Goal: Contribute content: Add original content to the website for others to see

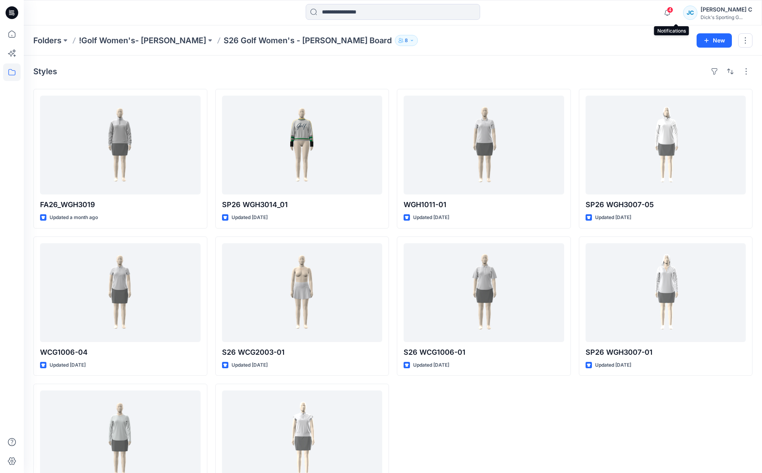
click at [673, 10] on span "4" at bounding box center [670, 10] width 6 height 6
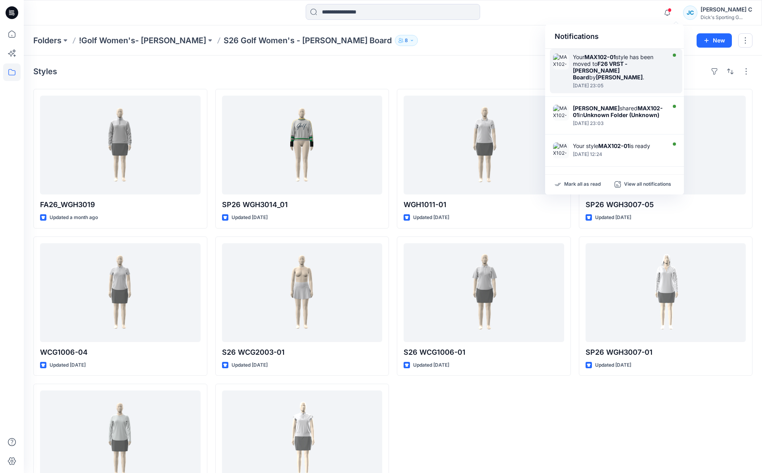
click at [645, 56] on div "Your MAX102-01 style has been moved to F26 VRST - [PERSON_NAME] Board by [PERSO…" at bounding box center [618, 67] width 91 height 27
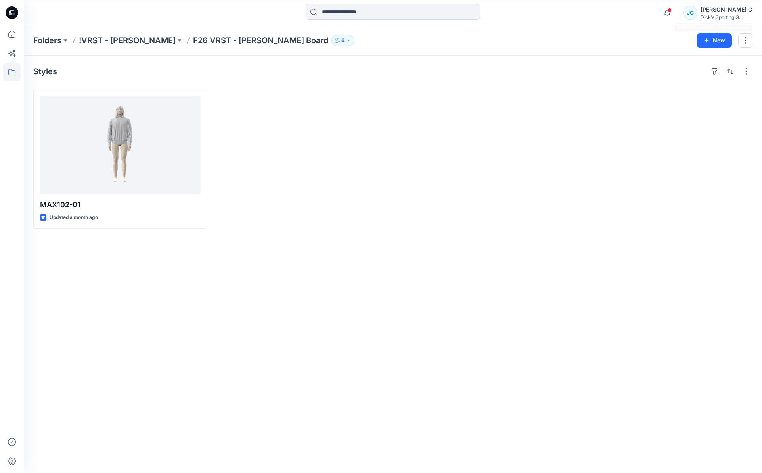
click at [722, 12] on div "[PERSON_NAME] C" at bounding box center [727, 10] width 52 height 10
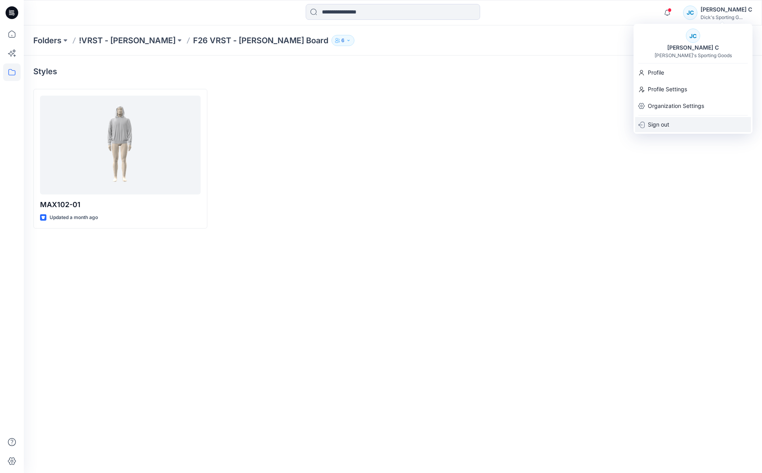
click at [660, 125] on p "Sign out" at bounding box center [658, 124] width 21 height 15
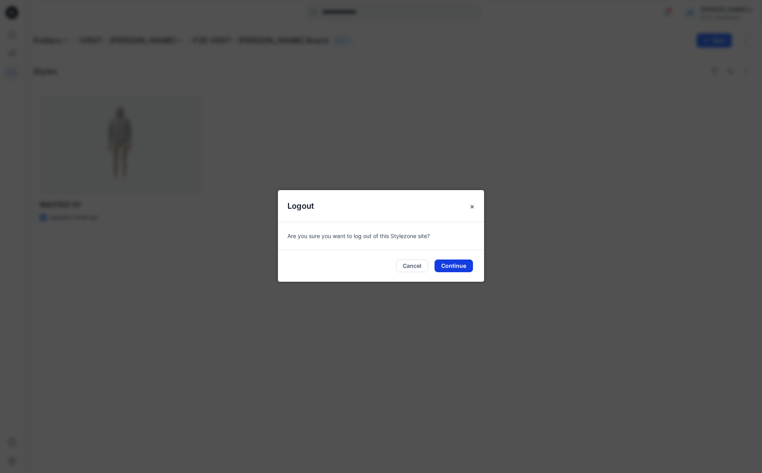
click at [453, 270] on button "Continue" at bounding box center [454, 265] width 38 height 13
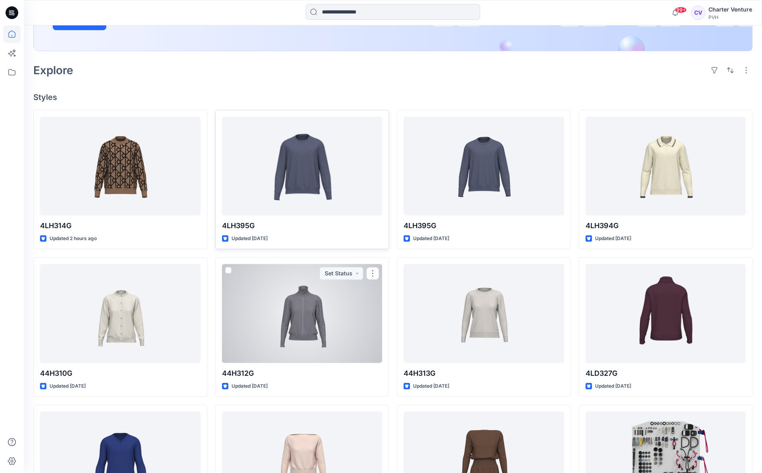
scroll to position [167, 0]
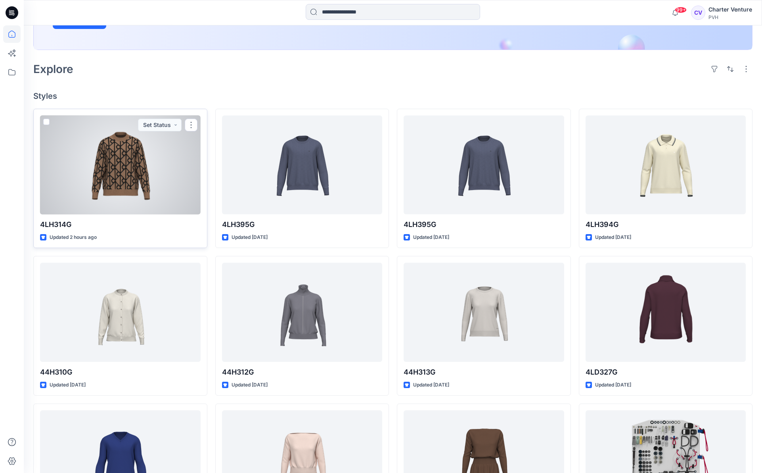
click at [129, 208] on div at bounding box center [120, 164] width 161 height 99
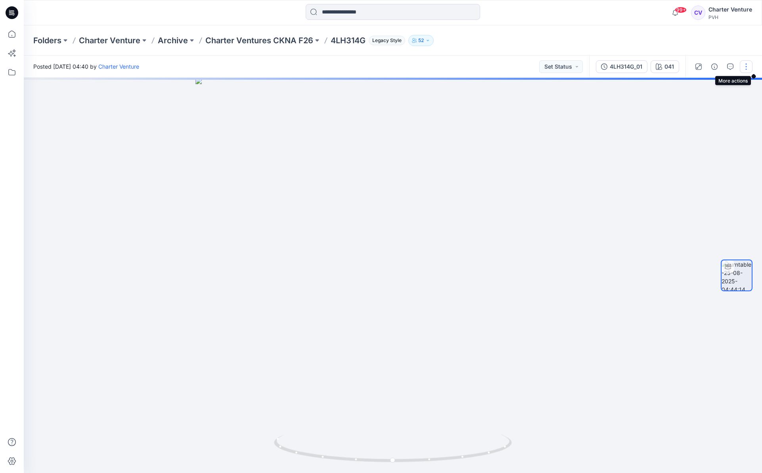
click at [744, 65] on button "button" at bounding box center [746, 66] width 13 height 13
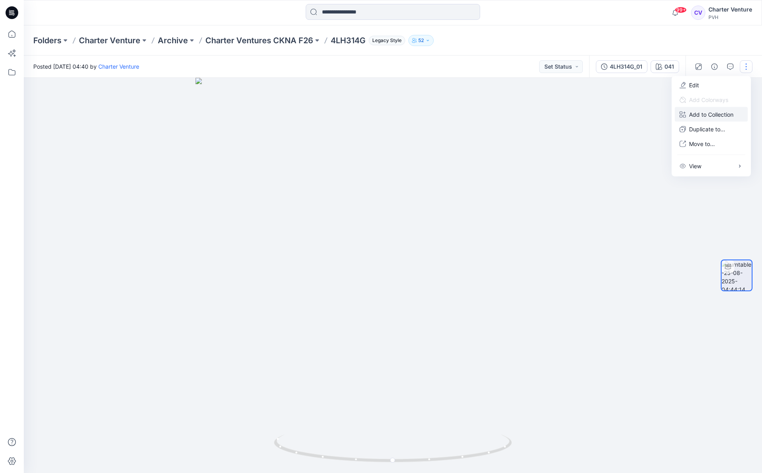
click at [716, 119] on p "Add to Collection" at bounding box center [711, 114] width 44 height 8
click at [711, 133] on p "Duplicate to..." at bounding box center [707, 129] width 36 height 8
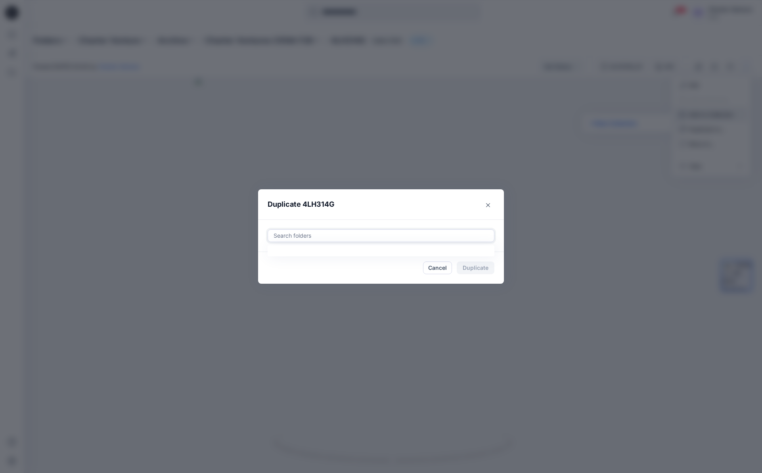
click at [466, 238] on div at bounding box center [381, 236] width 217 height 10
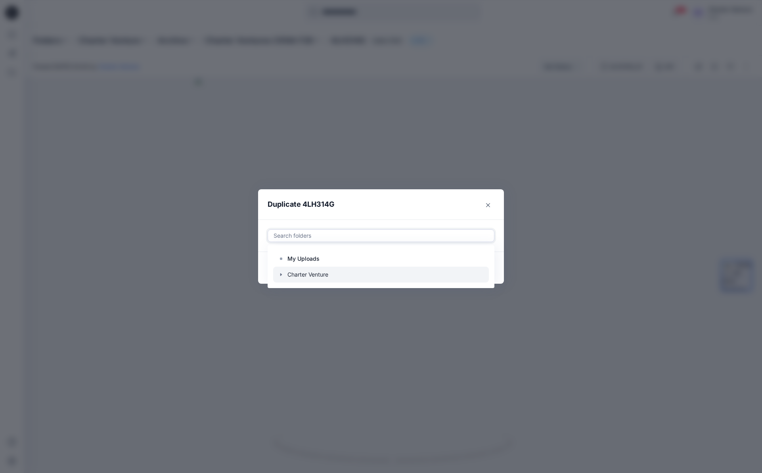
click at [284, 278] on icon "button" at bounding box center [281, 274] width 6 height 6
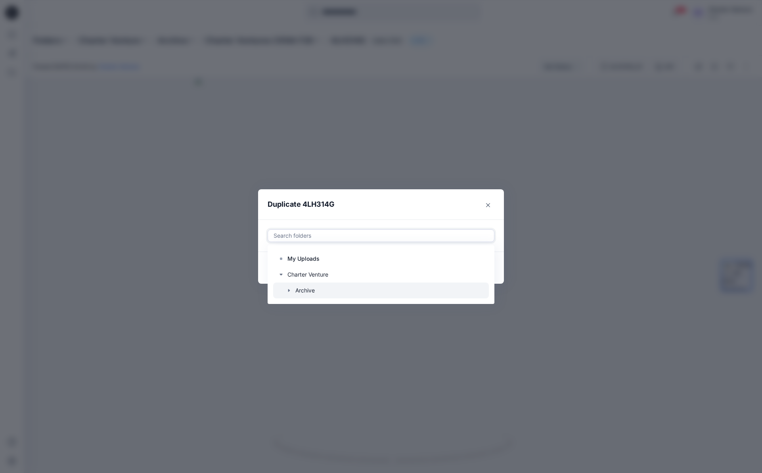
click at [290, 292] on icon "button" at bounding box center [289, 290] width 2 height 3
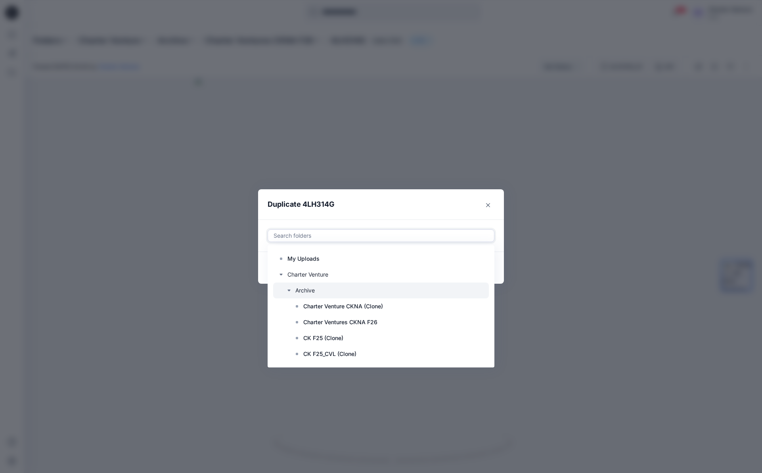
scroll to position [29, 0]
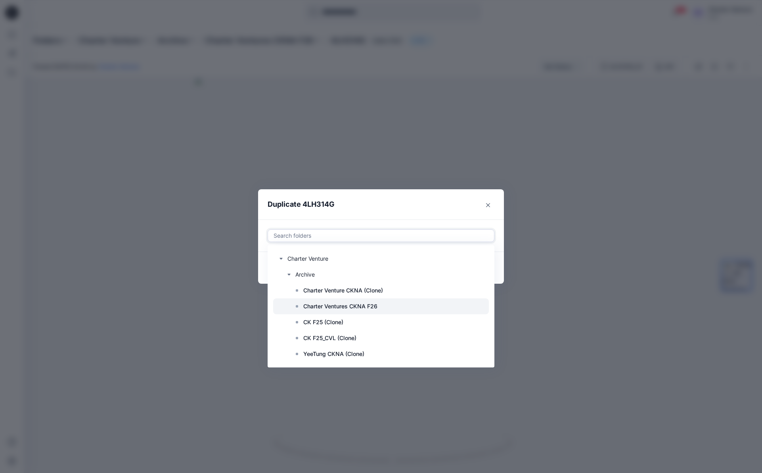
click at [335, 303] on p "Charter Ventures CKNA F26" at bounding box center [340, 306] width 74 height 10
click at [300, 305] on icon at bounding box center [297, 306] width 6 height 6
click at [372, 307] on p "Charter Ventures CKNA F26" at bounding box center [340, 306] width 74 height 10
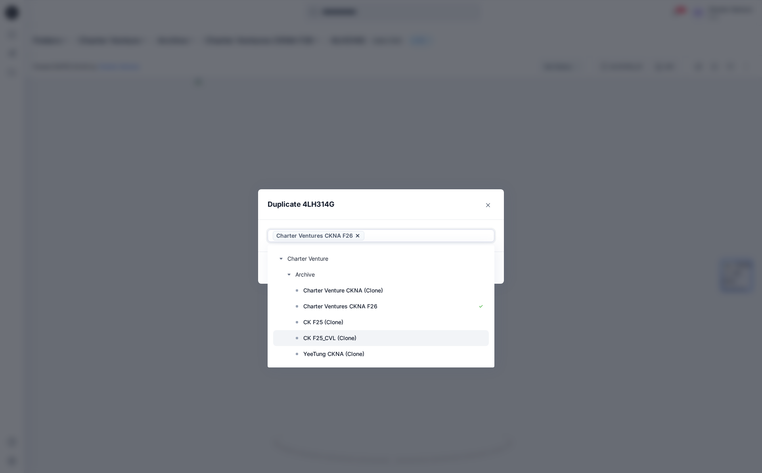
scroll to position [22, 0]
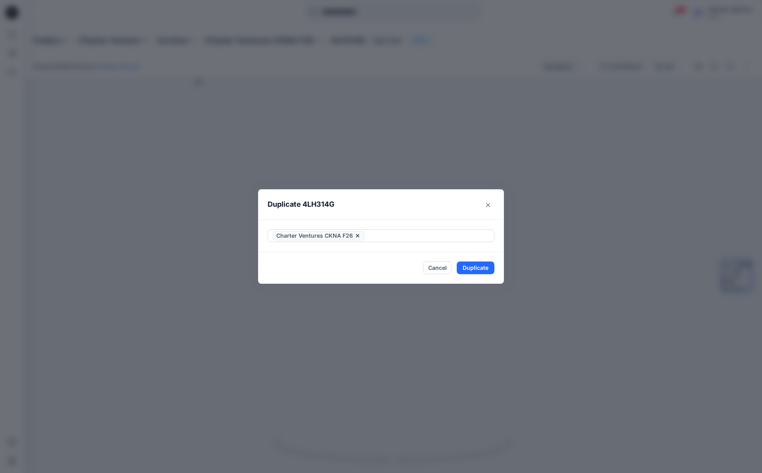
click at [506, 240] on div "Duplicate 4LH314G Charter Ventures CKNA F26 Cancel Duplicate" at bounding box center [381, 236] width 762 height 473
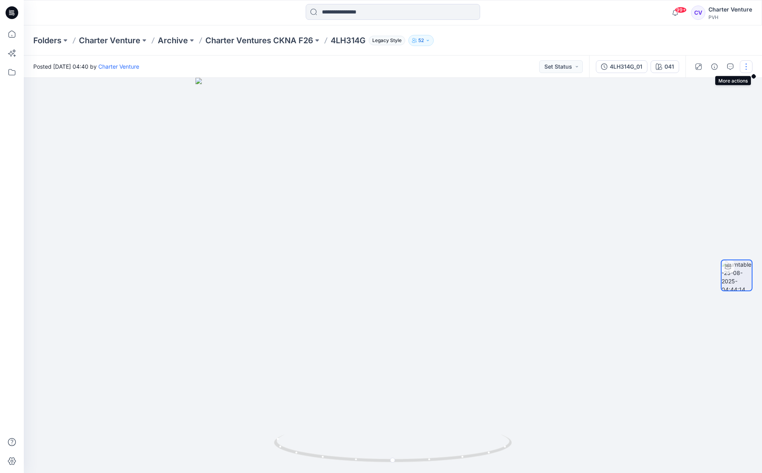
click at [742, 66] on button "button" at bounding box center [746, 66] width 13 height 13
click at [274, 42] on p "Charter Ventures CKNA F26" at bounding box center [259, 40] width 108 height 11
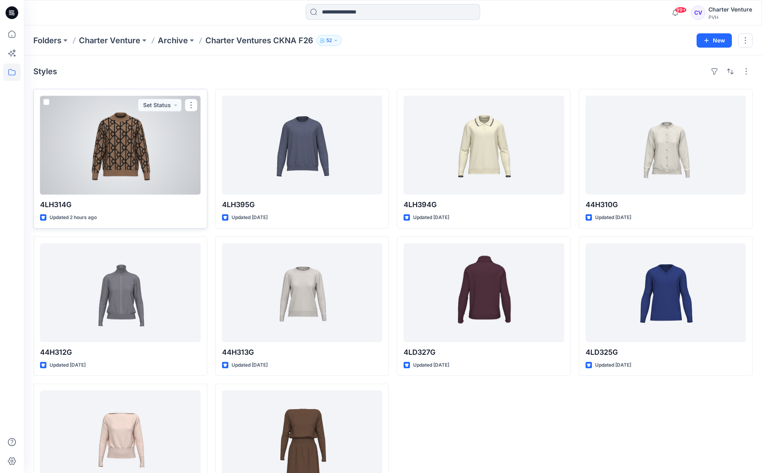
click at [118, 167] on div at bounding box center [120, 145] width 161 height 99
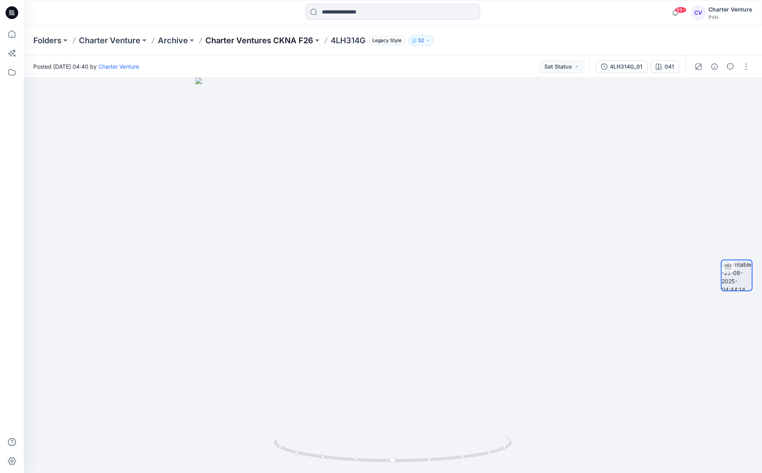
click at [291, 38] on p "Charter Ventures CKNA F26" at bounding box center [259, 40] width 108 height 11
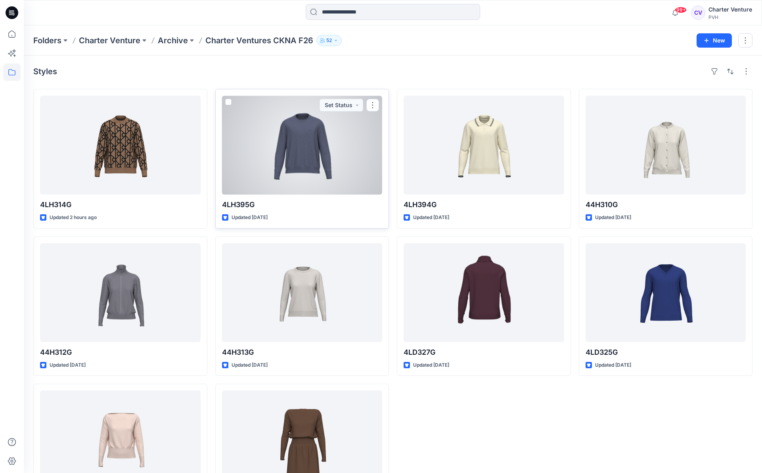
click at [313, 175] on div at bounding box center [302, 145] width 161 height 99
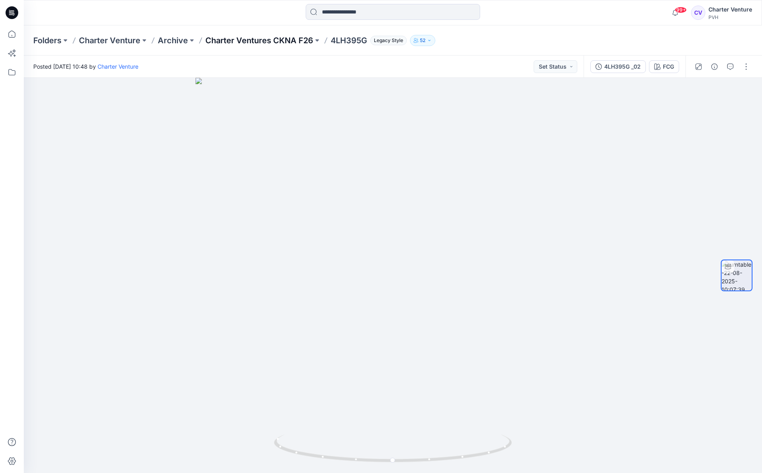
click at [282, 41] on p "Charter Ventures CKNA F26" at bounding box center [259, 40] width 108 height 11
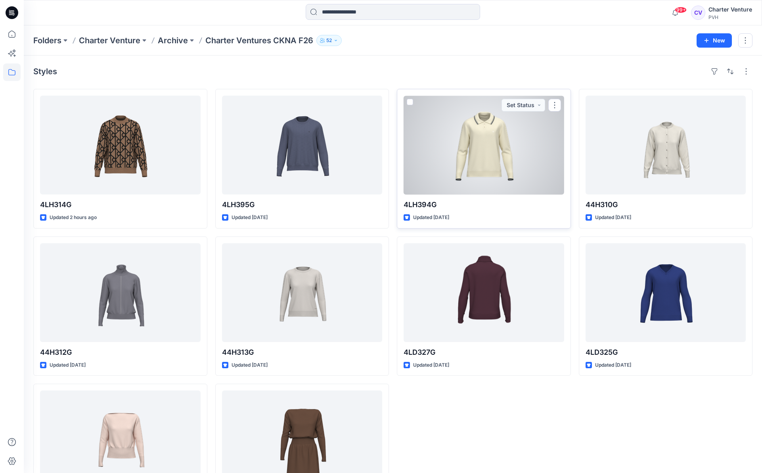
click at [485, 143] on div at bounding box center [484, 145] width 161 height 99
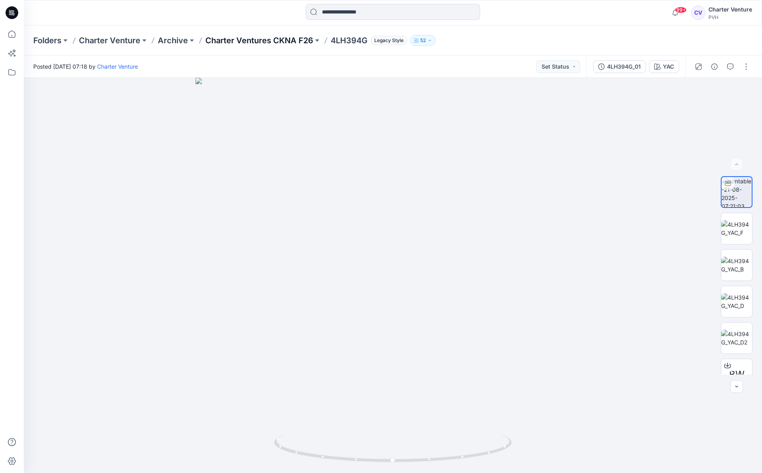
click at [303, 40] on p "Charter Ventures CKNA F26" at bounding box center [259, 40] width 108 height 11
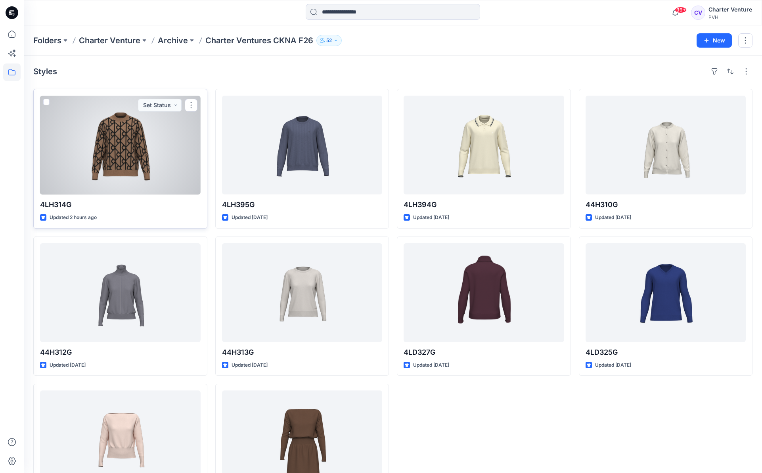
click at [143, 155] on div at bounding box center [120, 145] width 161 height 99
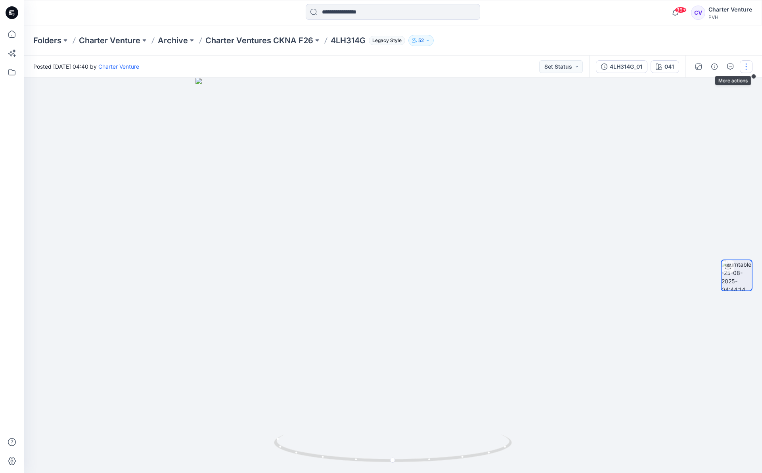
click at [745, 67] on button "button" at bounding box center [746, 66] width 13 height 13
click at [699, 86] on p "Edit" at bounding box center [694, 85] width 10 height 8
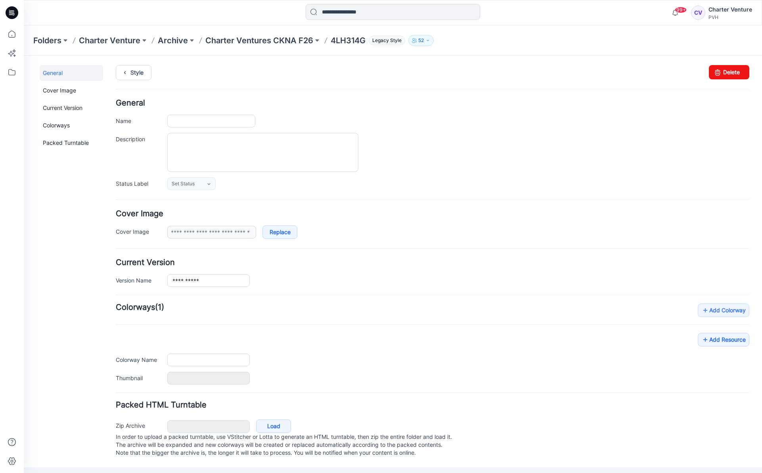
type input "*******"
type input "***"
type input "**********"
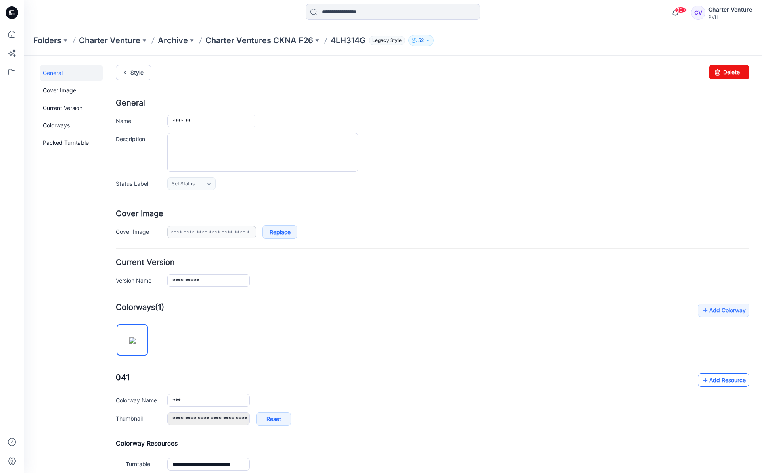
click at [715, 381] on link "Add Resource" at bounding box center [724, 379] width 52 height 13
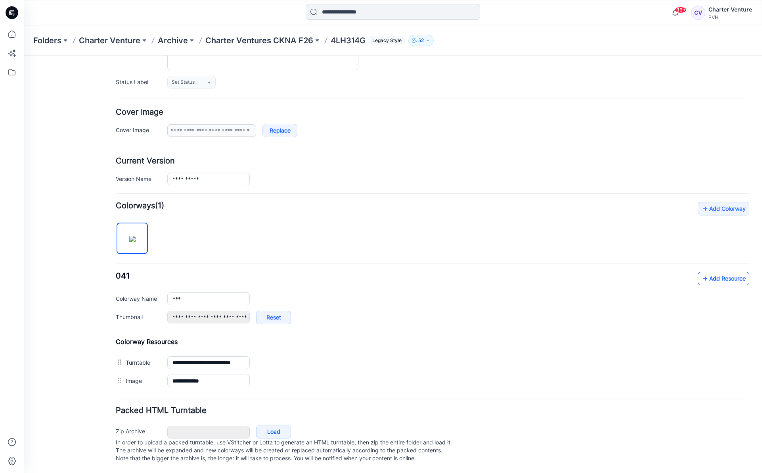
click at [715, 272] on link "Add Resource" at bounding box center [724, 278] width 52 height 13
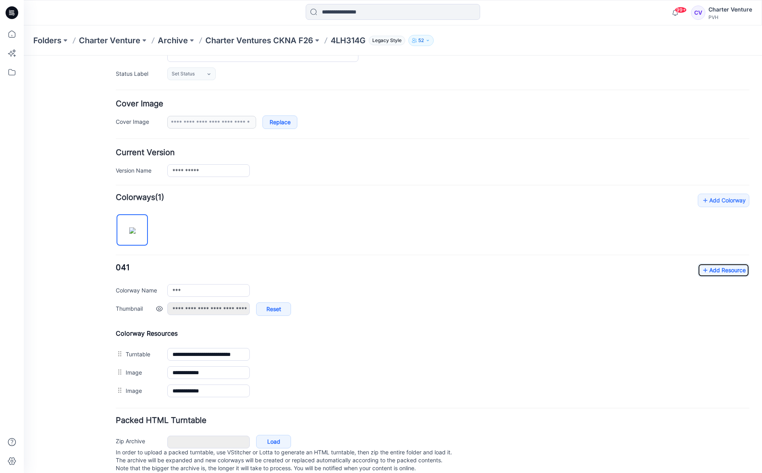
scroll to position [0, 0]
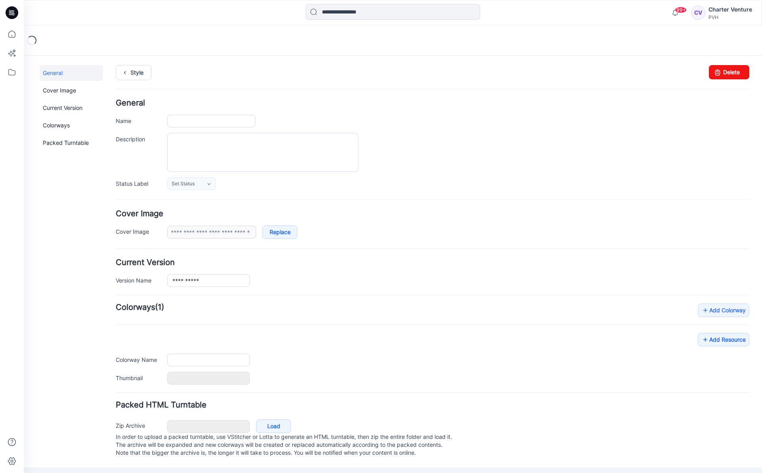
type input "*******"
type input "***"
type input "**********"
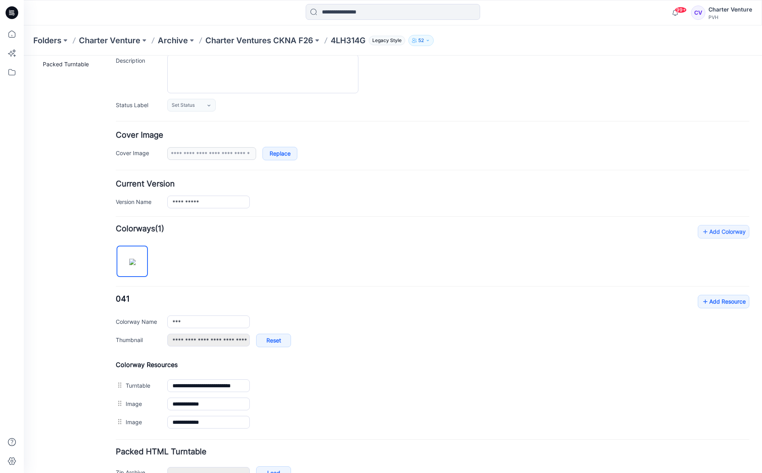
scroll to position [128, 0]
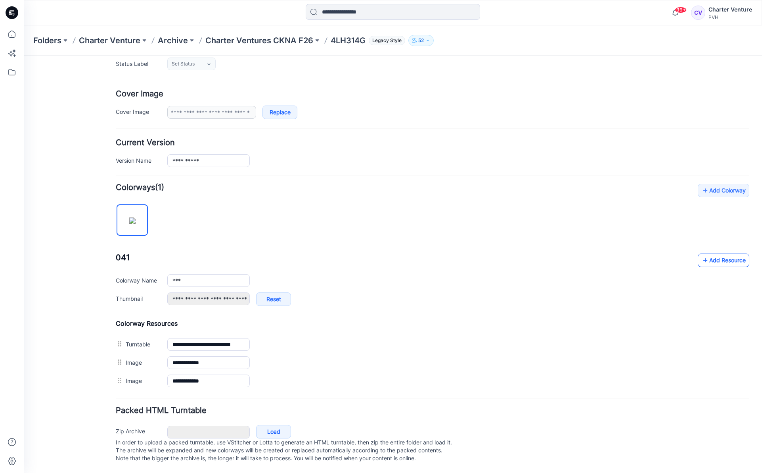
click at [741, 253] on link "Add Resource" at bounding box center [724, 259] width 52 height 13
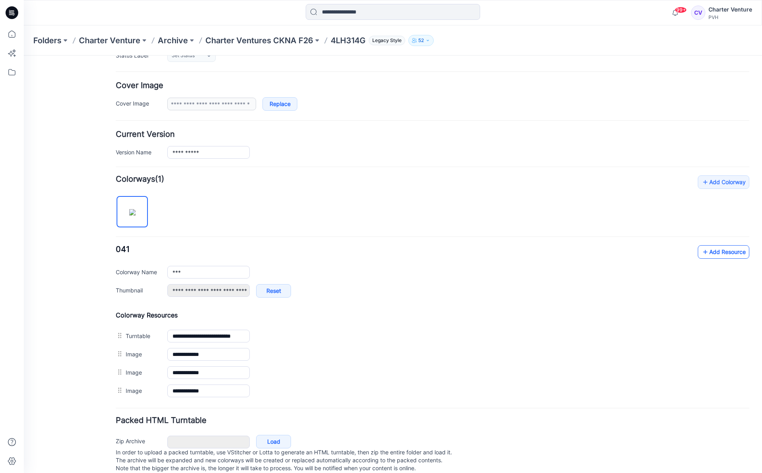
click at [714, 253] on link "Add Resource" at bounding box center [724, 251] width 52 height 13
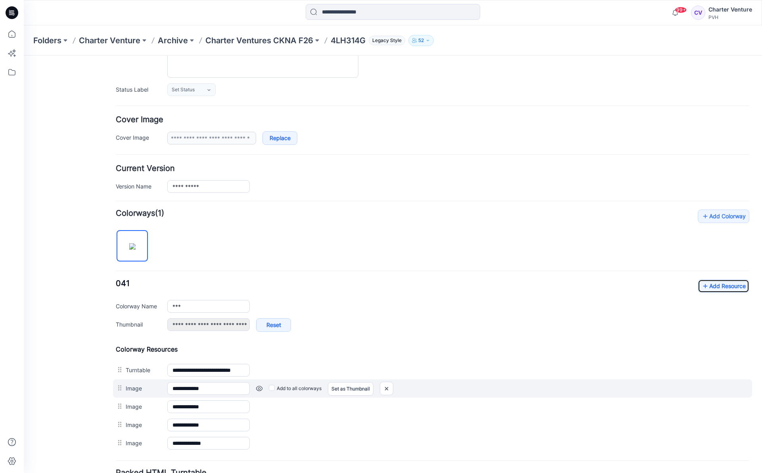
scroll to position [165, 0]
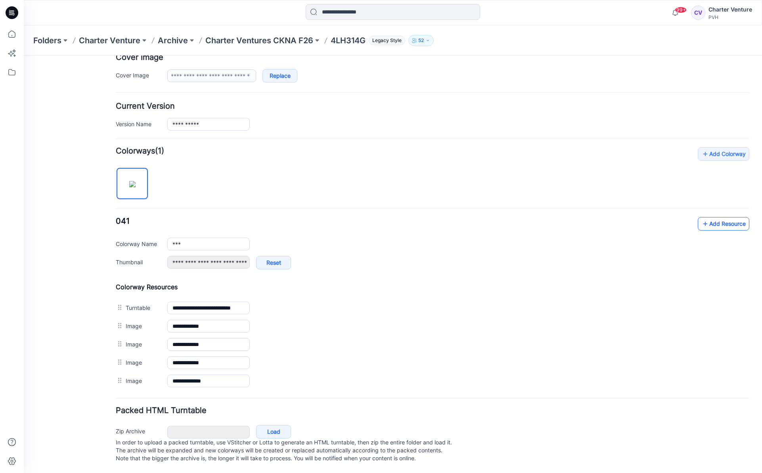
click at [725, 220] on link "Add Resource" at bounding box center [724, 223] width 52 height 13
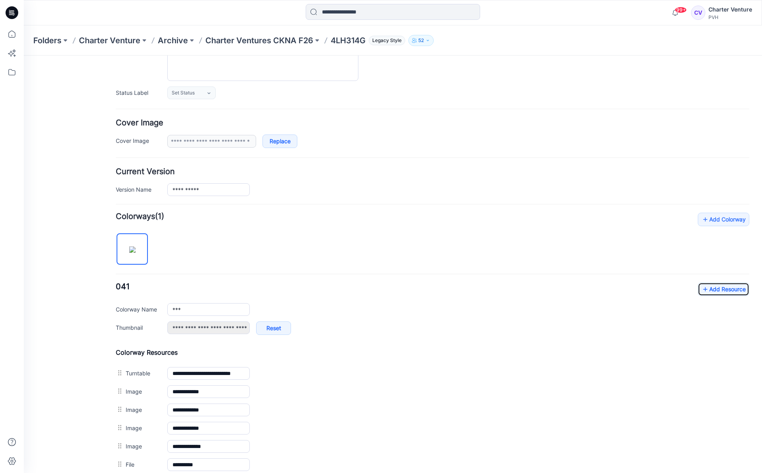
scroll to position [0, 0]
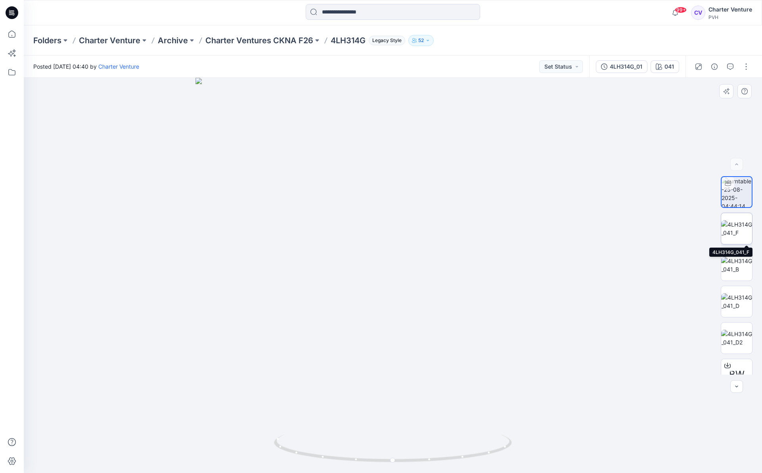
click at [736, 229] on img at bounding box center [736, 228] width 31 height 17
click at [740, 298] on img at bounding box center [736, 301] width 31 height 17
click at [280, 41] on p "Charter Ventures CKNA F26" at bounding box center [259, 40] width 108 height 11
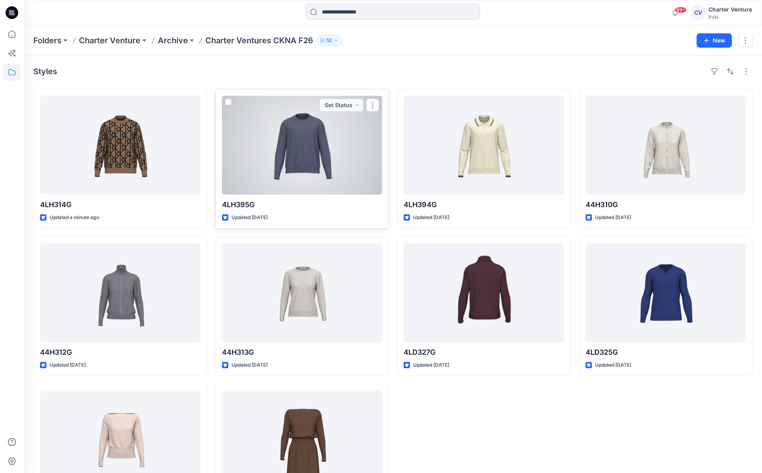
click at [315, 170] on div at bounding box center [302, 145] width 161 height 99
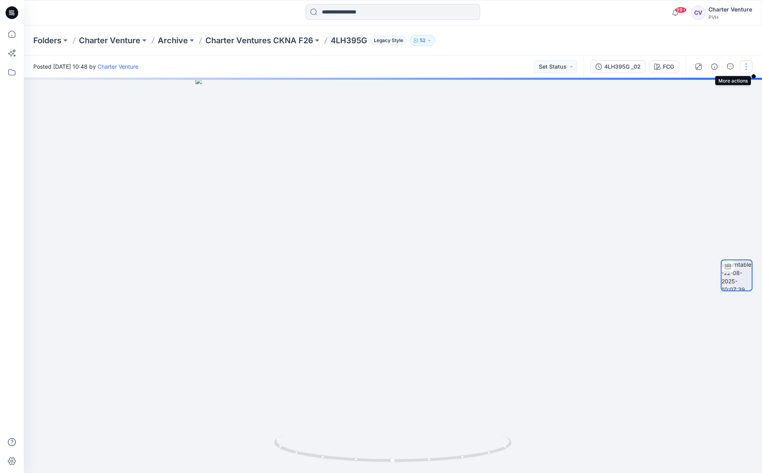
click at [743, 69] on button "button" at bounding box center [746, 66] width 13 height 13
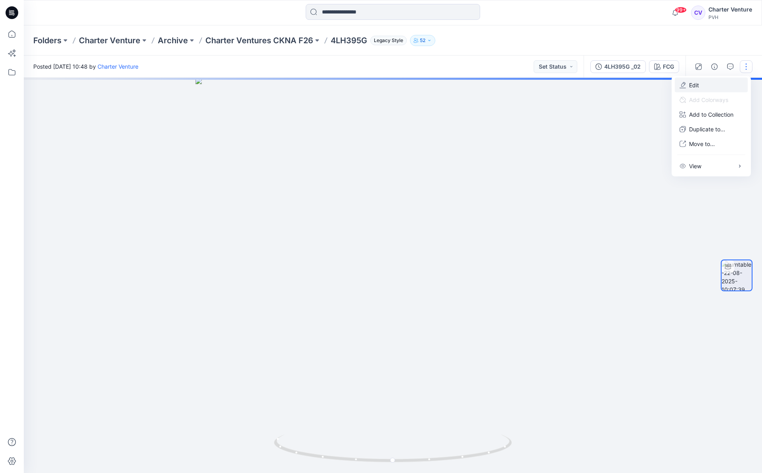
click at [699, 85] on p "Edit" at bounding box center [694, 85] width 10 height 8
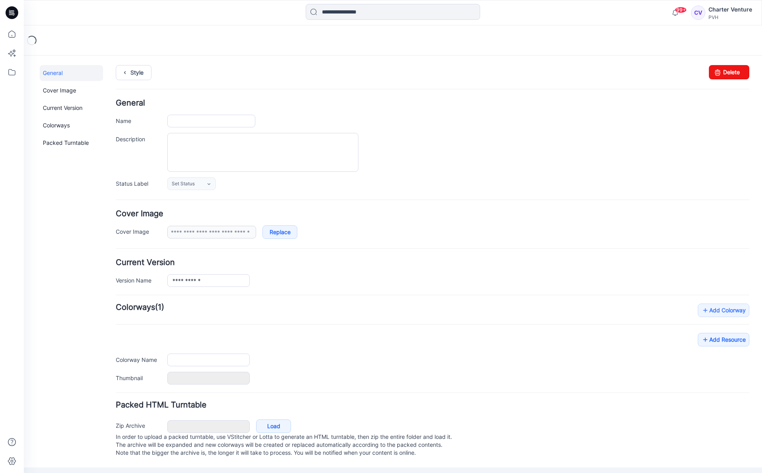
type input "*******"
type input "***"
type input "**********"
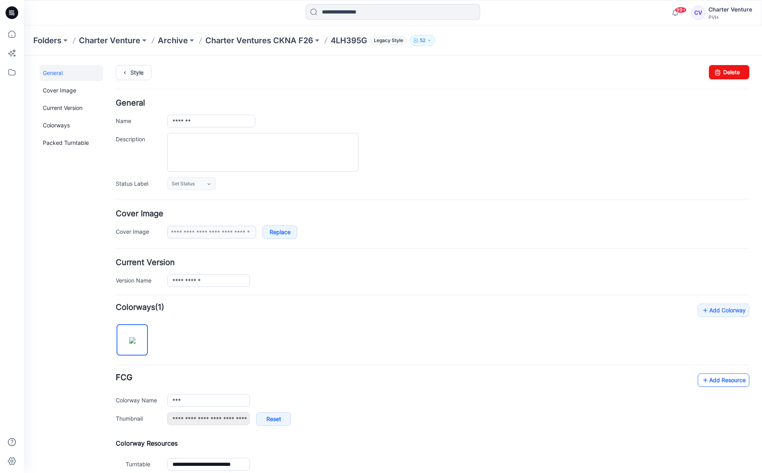
click at [720, 381] on link "Add Resource" at bounding box center [724, 379] width 52 height 13
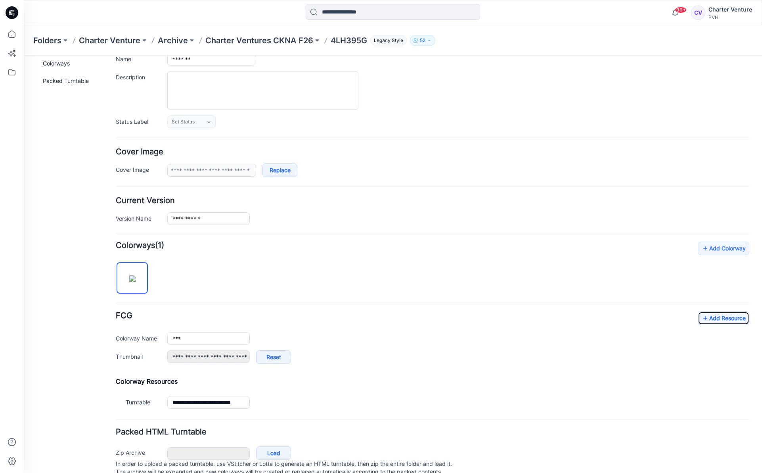
scroll to position [92, 0]
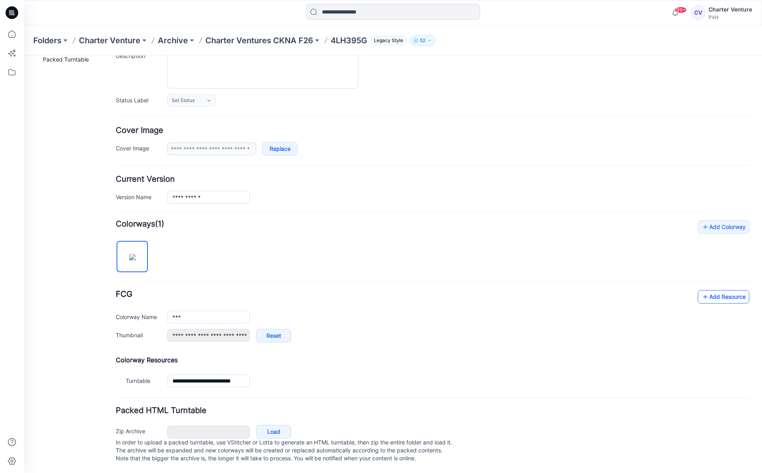
click at [733, 292] on link "Add Resource" at bounding box center [724, 296] width 52 height 13
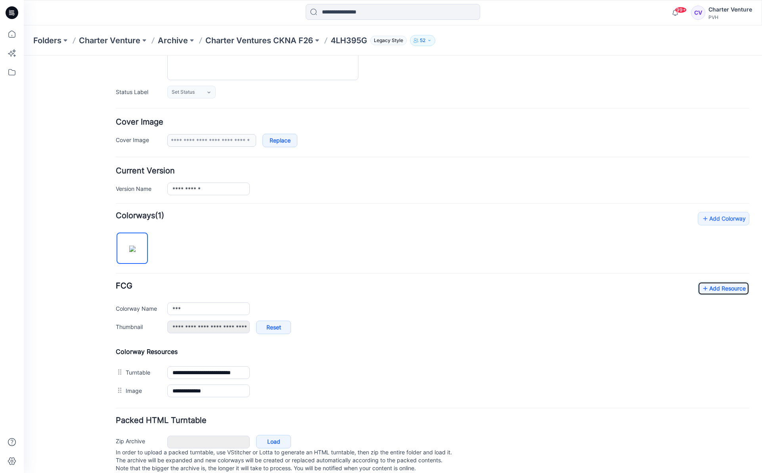
scroll to position [110, 0]
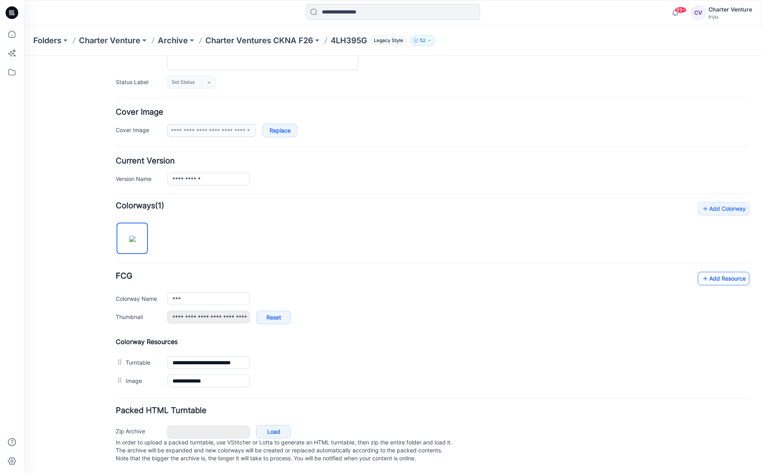
click at [715, 272] on link "Add Resource" at bounding box center [724, 278] width 52 height 13
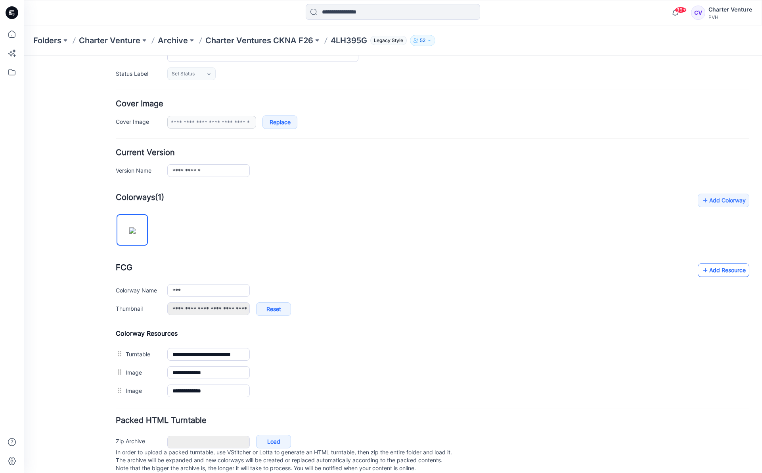
click at [730, 270] on link "Add Resource" at bounding box center [724, 269] width 52 height 13
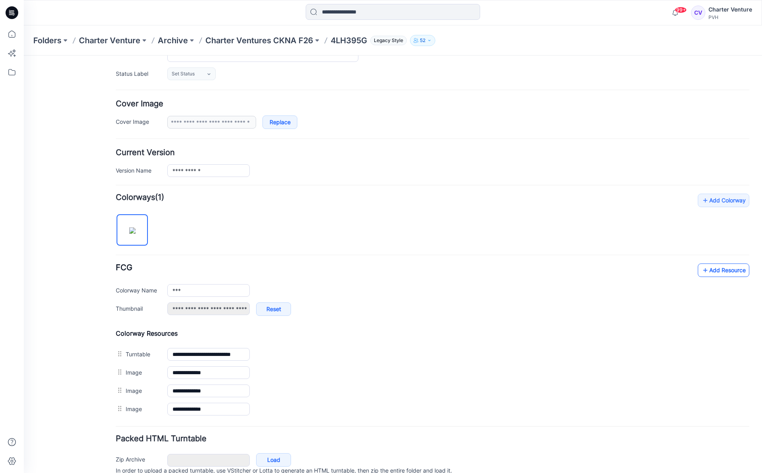
click at [724, 269] on link "Add Resource" at bounding box center [724, 269] width 52 height 13
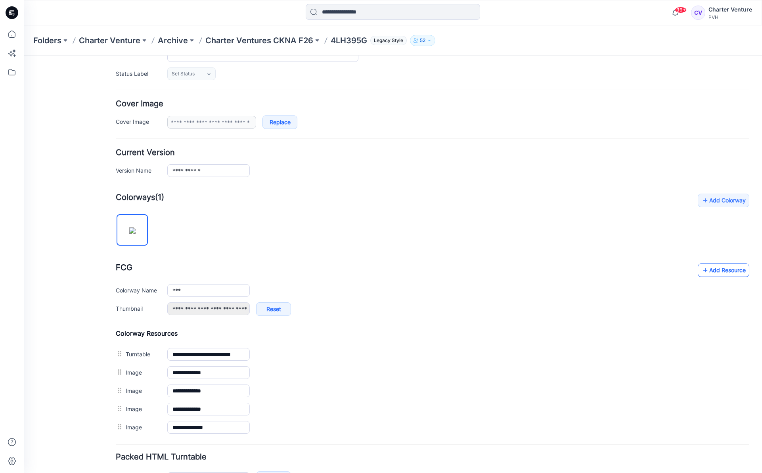
click at [729, 273] on link "Add Resource" at bounding box center [724, 269] width 52 height 13
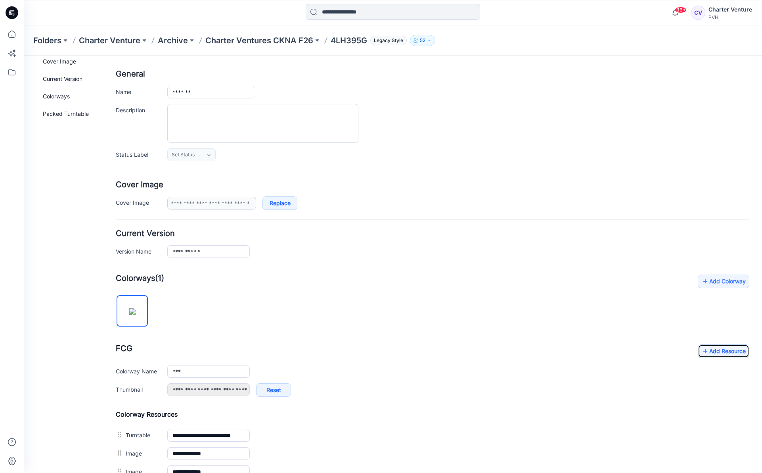
scroll to position [0, 0]
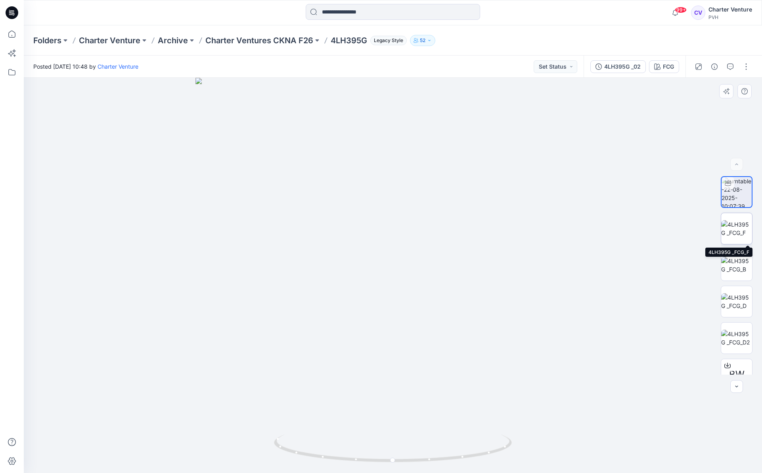
click at [735, 230] on img at bounding box center [736, 228] width 31 height 17
click at [221, 41] on p "Charter Ventures CKNA F26" at bounding box center [259, 40] width 108 height 11
